Goal: Transaction & Acquisition: Purchase product/service

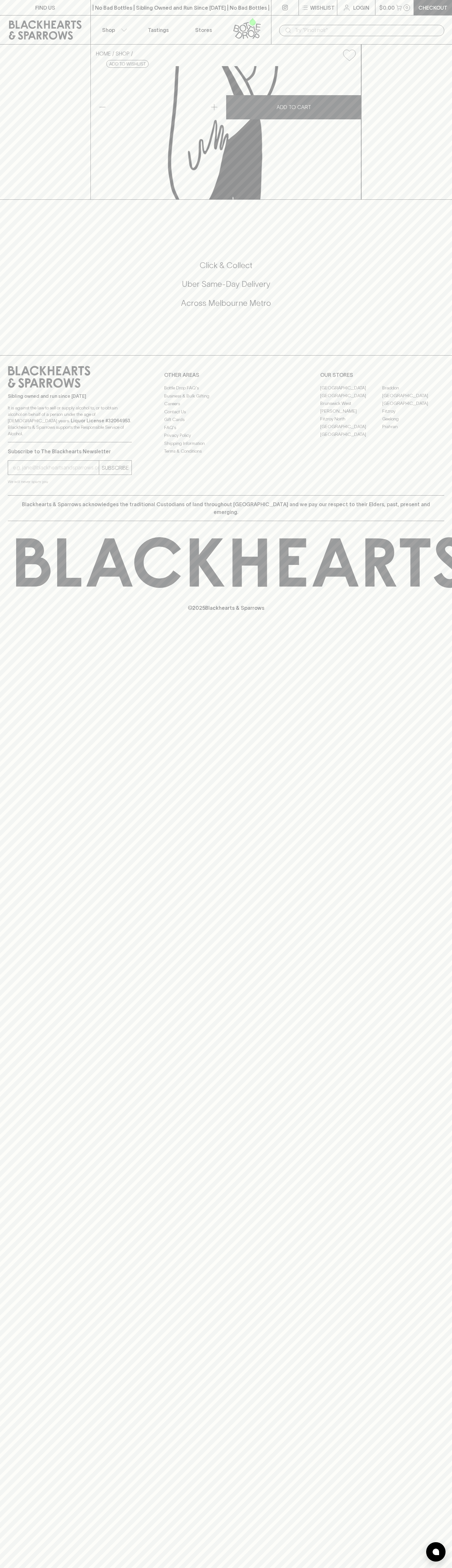
click at [437, 21] on div "​" at bounding box center [361, 30] width 181 height 29
click at [429, 200] on div "HOME SHOP Mount Zero Lemon & Thyme Mixed Olives Pouch 80g $6.00 Add to wishlist…" at bounding box center [226, 122] width 452 height 155
click at [143, 1567] on html "FIND US | No Bad Bottles | Sibling Owned and Run Since 2006 | No Bad Bottles | …" at bounding box center [226, 784] width 452 height 1568
click at [2, 866] on div "FIND US | No Bad Bottles | Sibling Owned and Run Since 2006 | No Bad Bottles | …" at bounding box center [226, 784] width 452 height 1568
